Goal: Find specific page/section: Find specific page/section

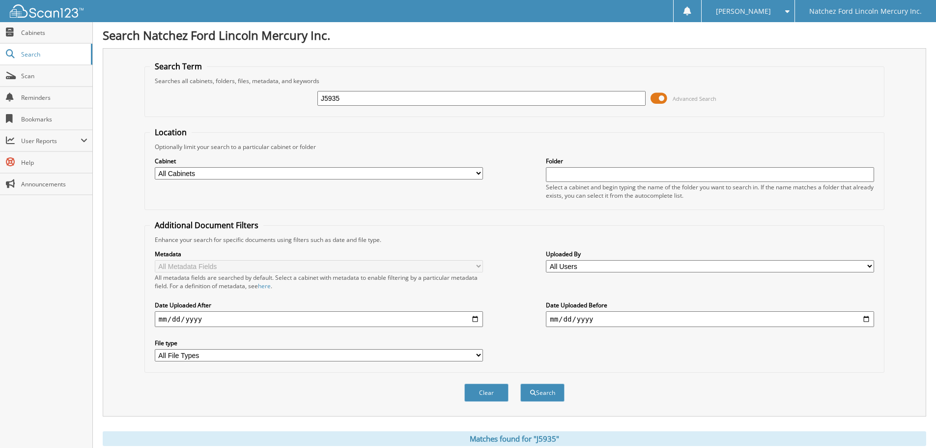
click at [363, 100] on input "J5935" at bounding box center [481, 98] width 328 height 15
drag, startPoint x: 363, startPoint y: 100, endPoint x: 352, endPoint y: 102, distance: 11.5
click at [362, 100] on input "J5935" at bounding box center [481, 98] width 328 height 15
type input "060544"
click at [520, 383] on button "Search" at bounding box center [542, 392] width 44 height 18
